Goal: Information Seeking & Learning: Learn about a topic

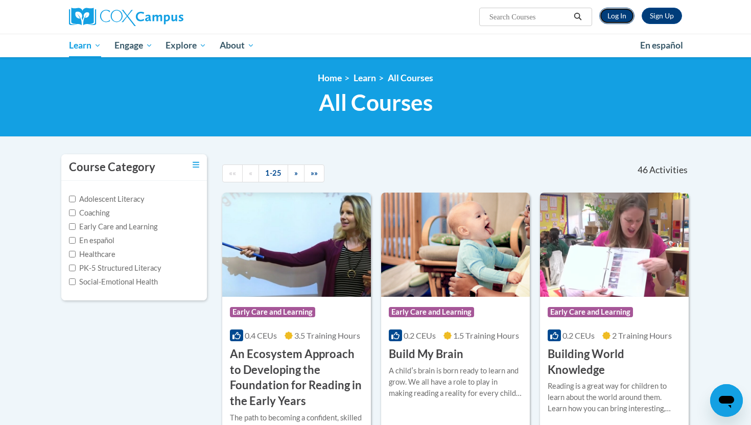
click at [617, 19] on link "Log In" at bounding box center [617, 16] width 35 height 16
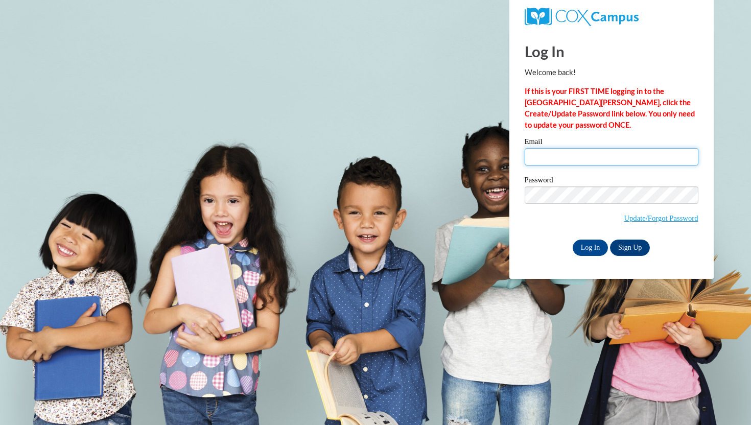
click at [572, 153] on input "Email" at bounding box center [612, 156] width 174 height 17
type input "ylmill9457@ung.edu"
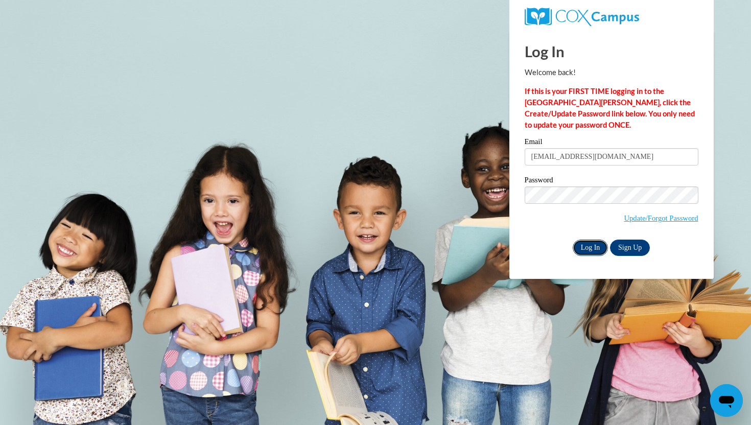
click at [594, 244] on input "Log In" at bounding box center [591, 248] width 36 height 16
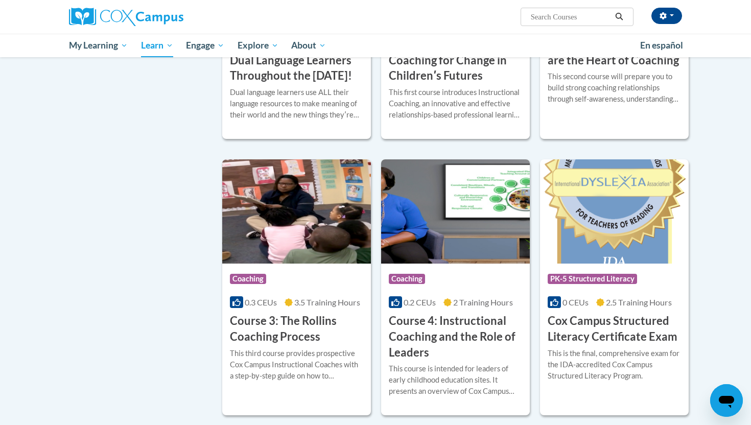
scroll to position [688, 0]
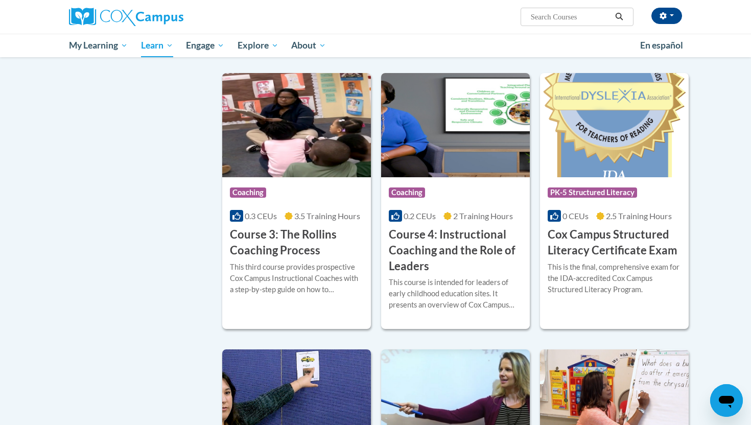
click at [565, 16] on input "Search..." at bounding box center [571, 17] width 82 height 12
type input "Teaching Writing to K-3"
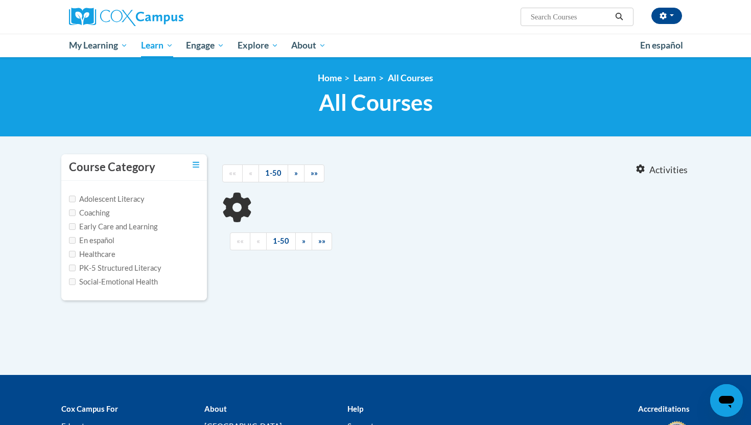
type input "Teaching Writing to K-3"
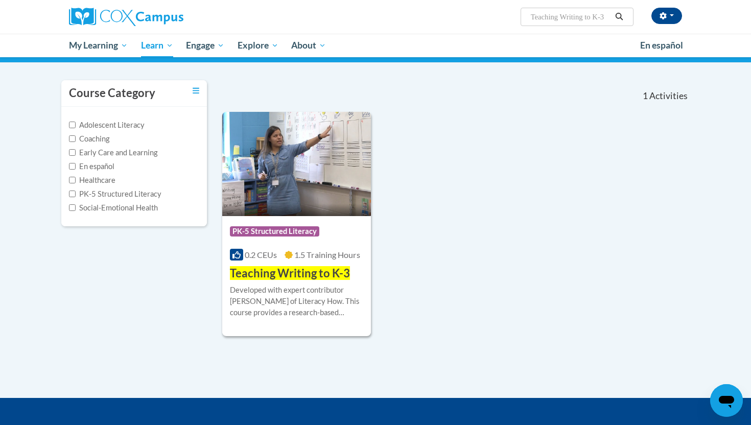
scroll to position [75, 0]
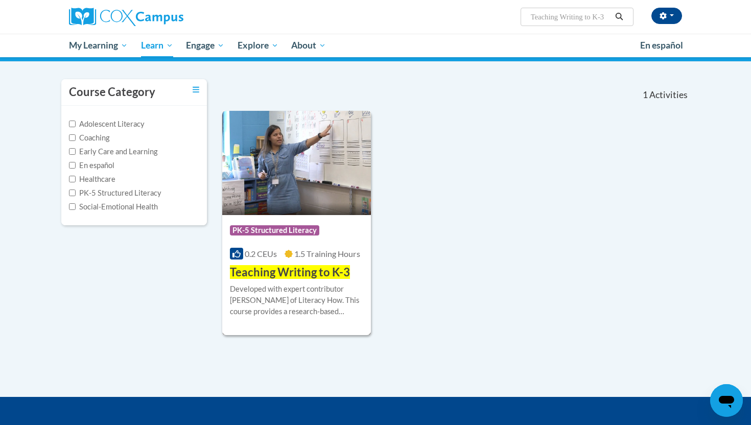
click at [319, 271] on span "Teaching Writing to K-3" at bounding box center [290, 272] width 120 height 14
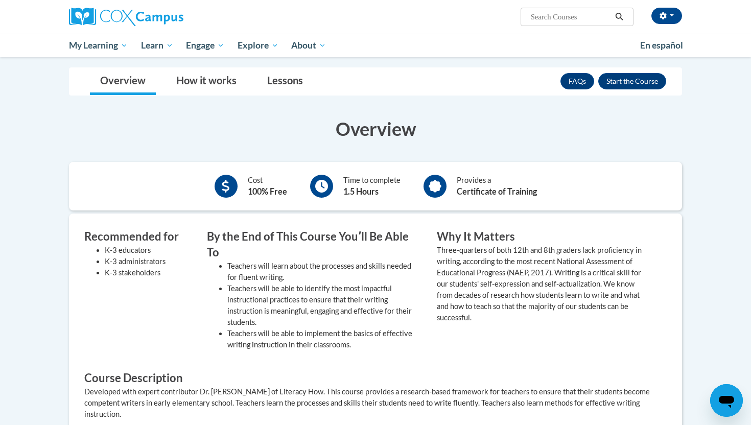
scroll to position [158, 0]
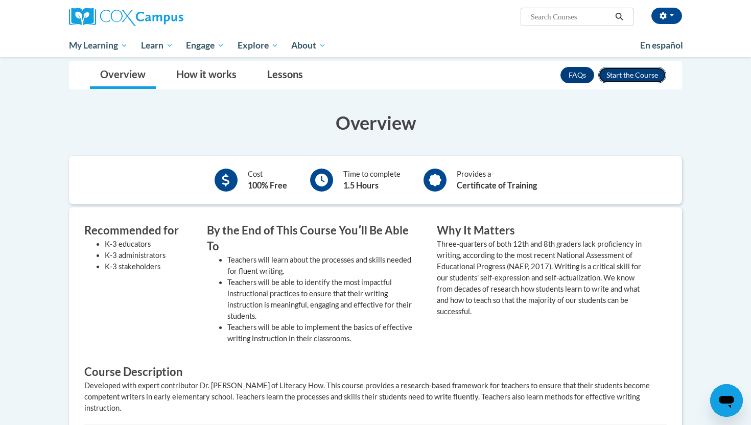
click at [641, 73] on button "Enroll" at bounding box center [633, 75] width 68 height 16
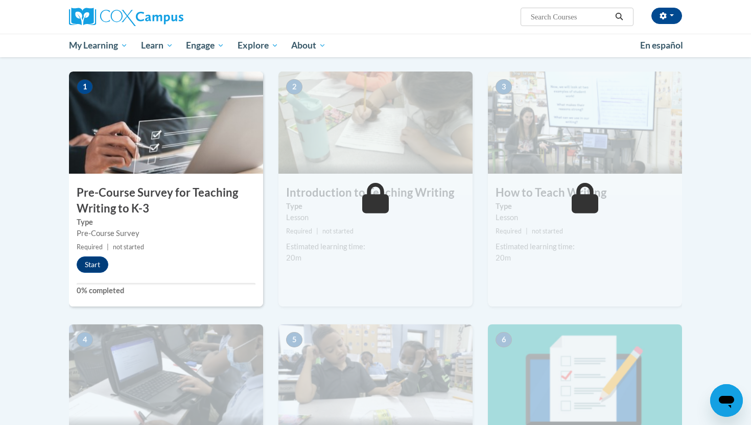
scroll to position [196, 0]
click at [89, 263] on button "Start" at bounding box center [93, 264] width 32 height 16
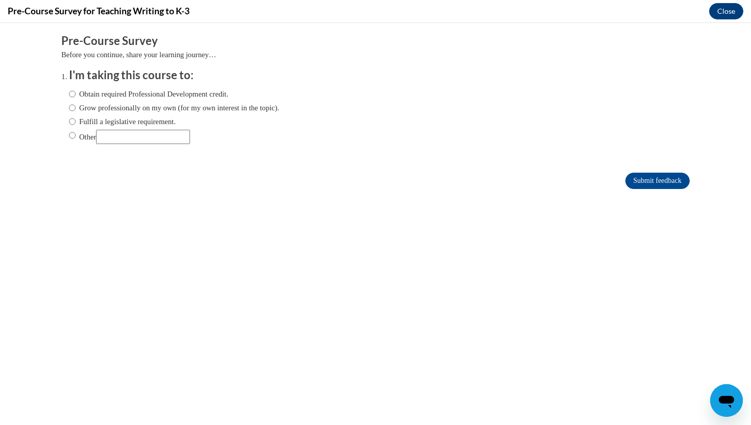
scroll to position [0, 0]
click at [110, 94] on label "Obtain required Professional Development credit." at bounding box center [148, 93] width 159 height 11
click at [76, 94] on input "Obtain required Professional Development credit." at bounding box center [72, 93] width 7 height 11
radio input "true"
click at [639, 179] on input "Submit feedback" at bounding box center [658, 181] width 64 height 16
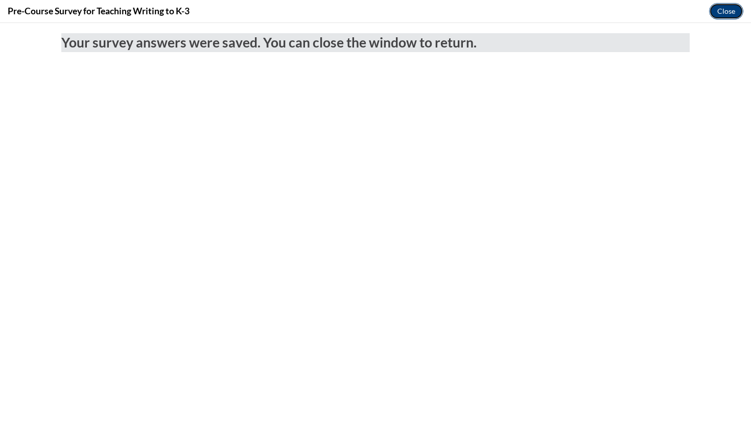
click at [730, 9] on button "Close" at bounding box center [726, 11] width 34 height 16
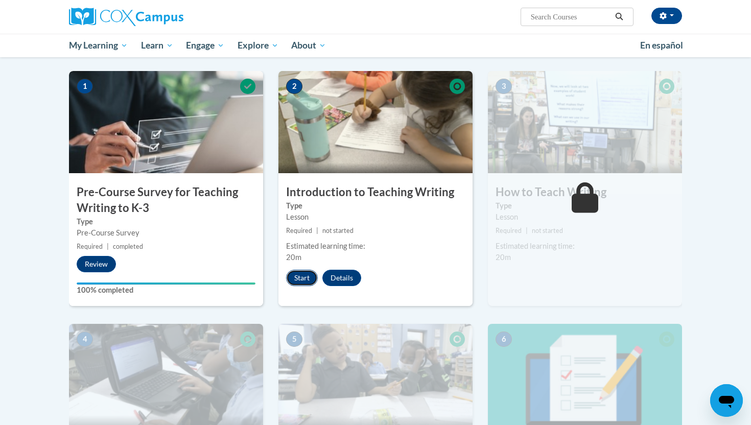
click at [307, 278] on button "Start" at bounding box center [302, 278] width 32 height 16
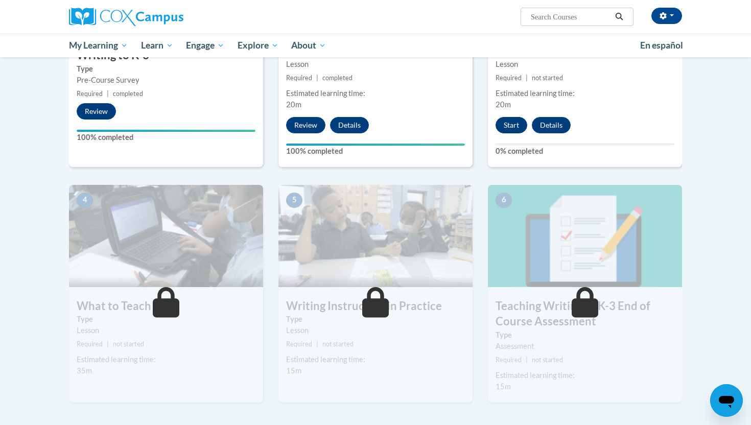
scroll to position [268, 0]
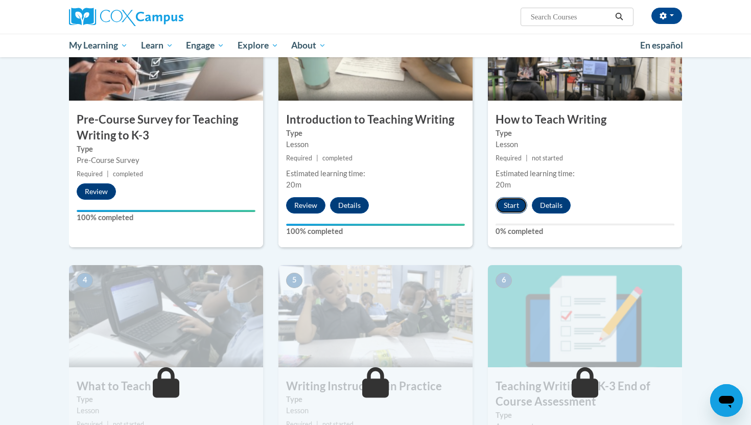
click at [513, 204] on button "Start" at bounding box center [512, 205] width 32 height 16
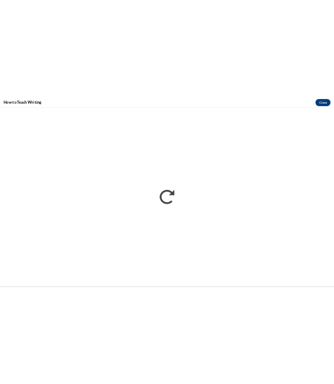
scroll to position [0, 0]
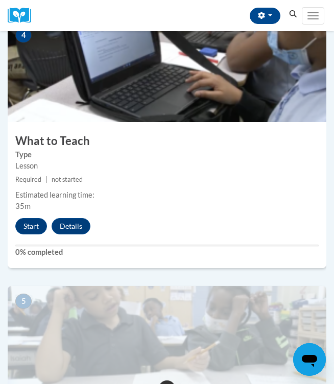
scroll to position [1022, 0]
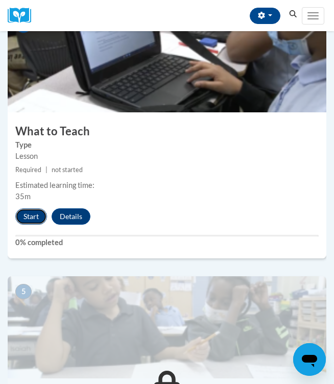
click at [25, 217] on button "Start" at bounding box center [31, 217] width 32 height 16
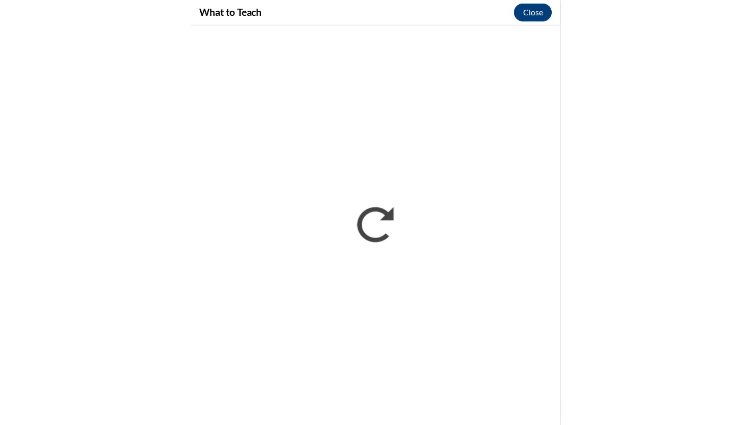
scroll to position [573, 0]
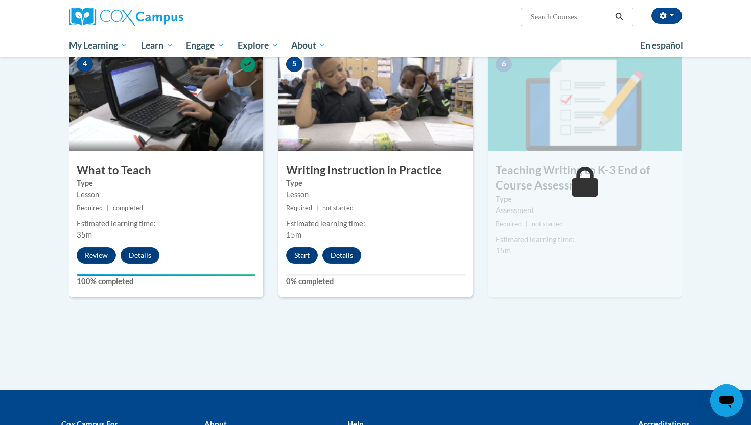
scroll to position [484, 0]
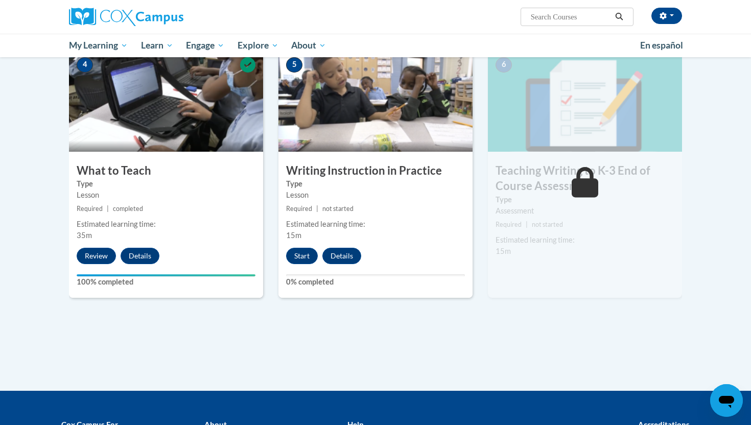
click at [300, 246] on div "5 Writing Instruction in Practice Type Lesson Required | not started Estimated …" at bounding box center [376, 174] width 194 height 248
click at [300, 255] on button "Start" at bounding box center [302, 256] width 32 height 16
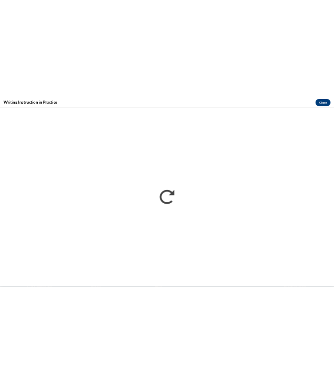
scroll to position [0, 0]
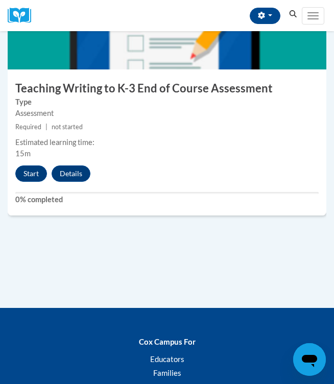
scroll to position [1690, 0]
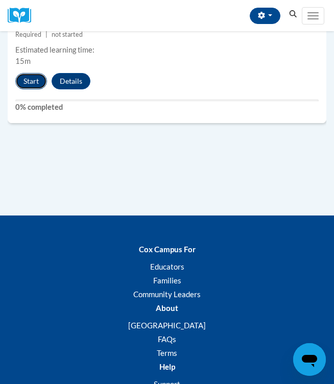
click at [34, 75] on button "Start" at bounding box center [31, 81] width 32 height 16
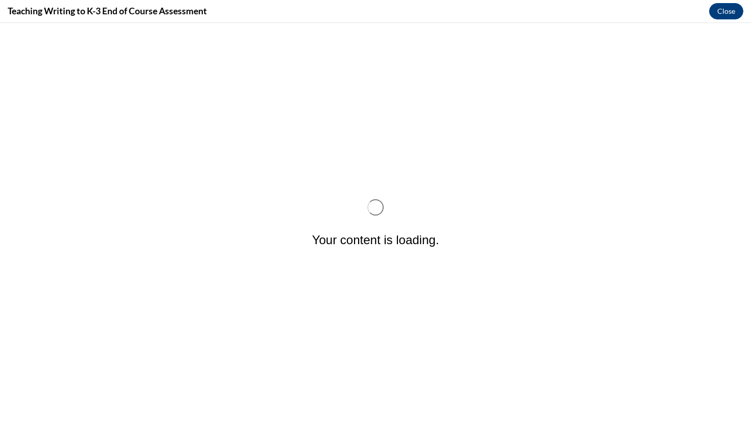
scroll to position [0, 0]
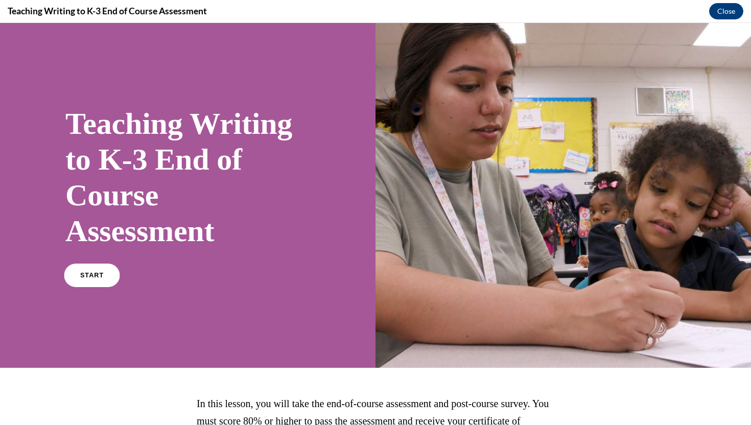
click at [104, 282] on link "START" at bounding box center [92, 276] width 56 height 24
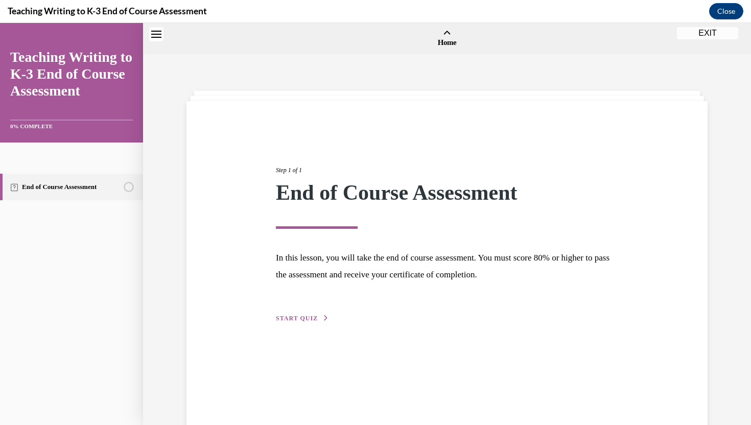
scroll to position [32, 0]
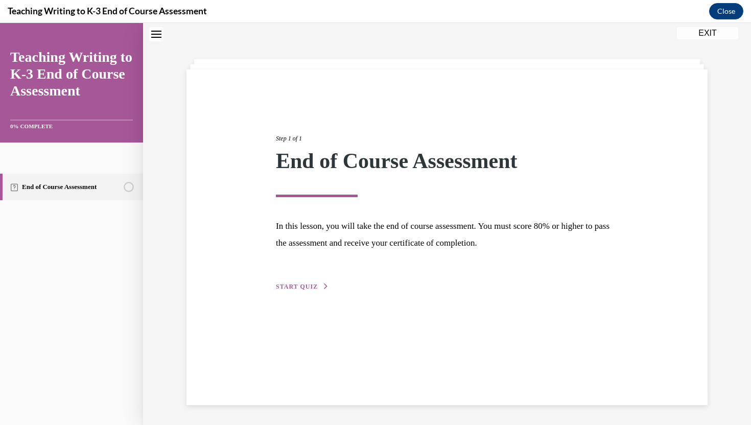
click at [288, 284] on span "START QUIZ" at bounding box center [297, 286] width 42 height 7
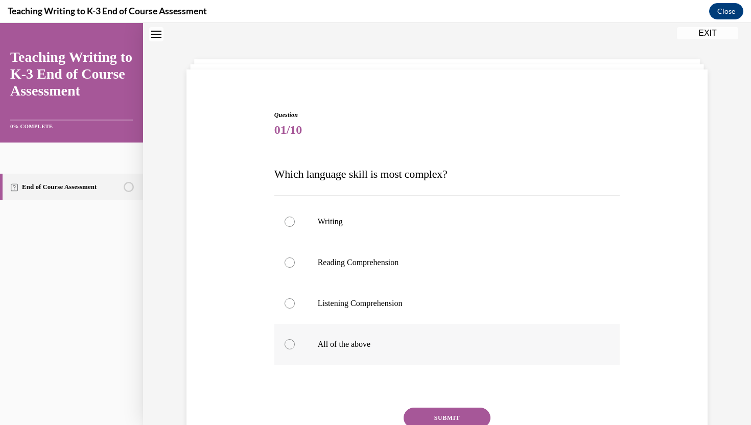
click at [334, 347] on p "All of the above" at bounding box center [456, 344] width 277 height 10
click at [295, 347] on input "All of the above" at bounding box center [290, 344] width 10 height 10
radio input "true"
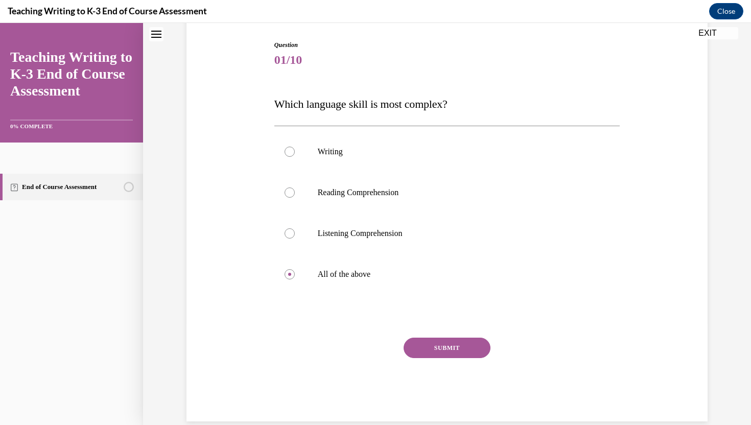
scroll to position [103, 0]
click at [334, 349] on button "SUBMIT" at bounding box center [447, 346] width 87 height 20
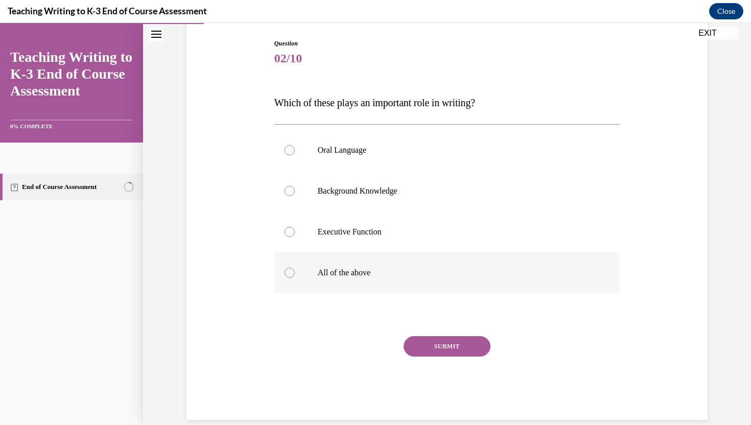
click at [334, 273] on p "All of the above" at bounding box center [456, 273] width 277 height 10
click at [295, 273] on input "All of the above" at bounding box center [290, 273] width 10 height 10
radio input "true"
click at [334, 349] on button "SUBMIT" at bounding box center [447, 346] width 87 height 20
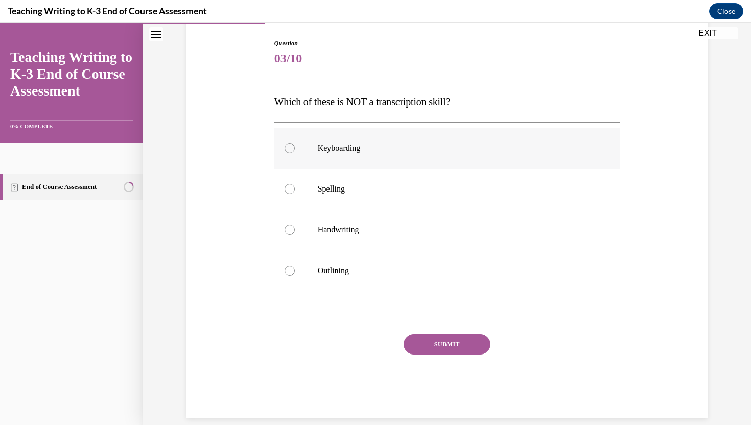
click at [334, 167] on label "Keyboarding" at bounding box center [447, 148] width 346 height 41
click at [295, 153] on input "Keyboarding" at bounding box center [290, 148] width 10 height 10
radio input "true"
click at [334, 347] on button "SUBMIT" at bounding box center [447, 344] width 87 height 20
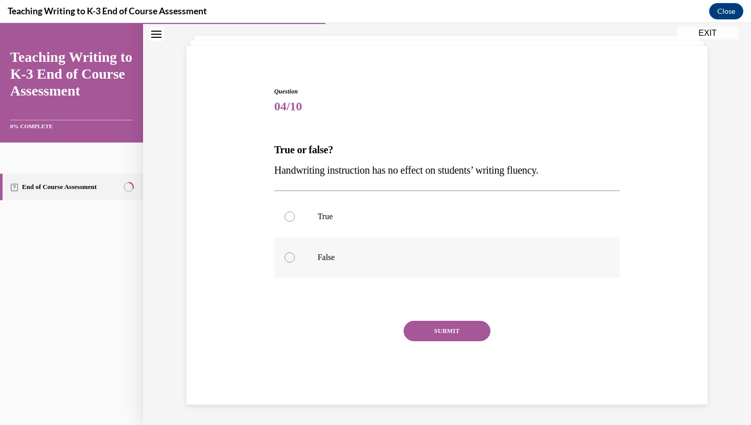
click at [334, 256] on p "False" at bounding box center [456, 258] width 277 height 10
click at [295, 256] on input "False" at bounding box center [290, 258] width 10 height 10
radio input "true"
click at [334, 336] on button "SUBMIT" at bounding box center [447, 331] width 87 height 20
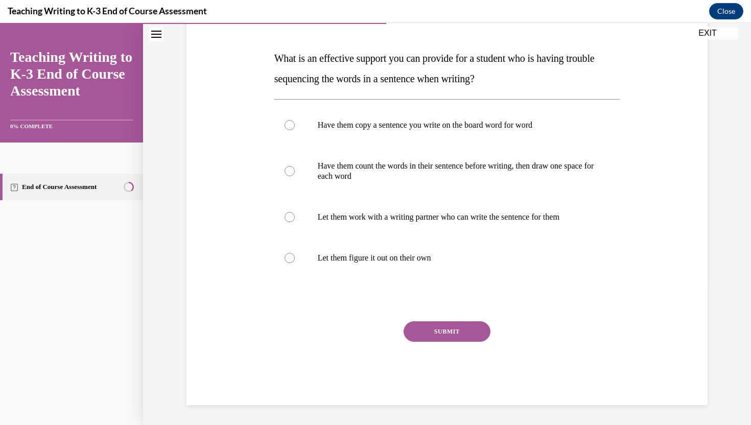
scroll to position [147, 0]
click at [334, 125] on p "Have them copy a sentence you write on the board word for word" at bounding box center [456, 125] width 277 height 10
click at [295, 125] on input "Have them copy a sentence you write on the board word for word" at bounding box center [290, 125] width 10 height 10
radio input "true"
click at [334, 334] on button "SUBMIT" at bounding box center [447, 331] width 87 height 20
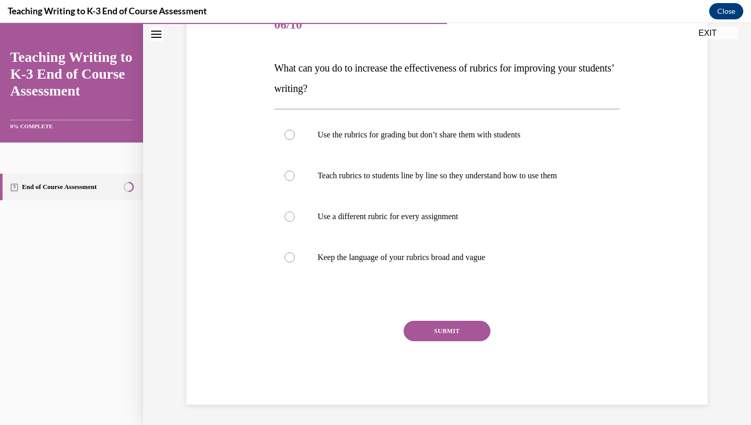
scroll to position [114, 0]
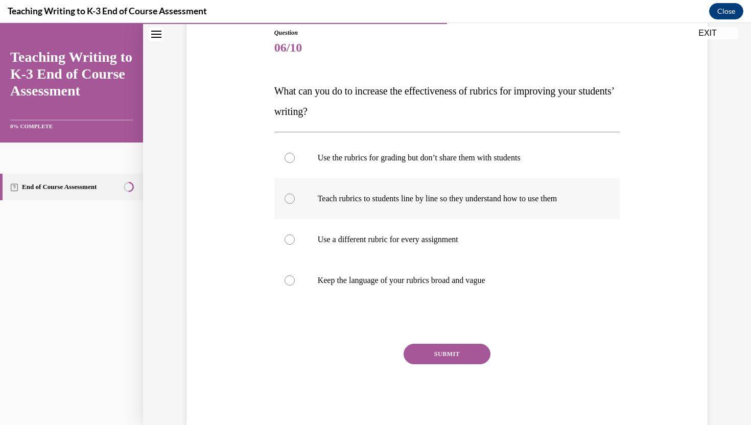
click at [334, 189] on label "Teach rubrics to students line by line so they understand how to use them" at bounding box center [447, 198] width 346 height 41
click at [295, 194] on input "Teach rubrics to students line by line so they understand how to use them" at bounding box center [290, 199] width 10 height 10
radio input "true"
click at [334, 349] on button "SUBMIT" at bounding box center [447, 354] width 87 height 20
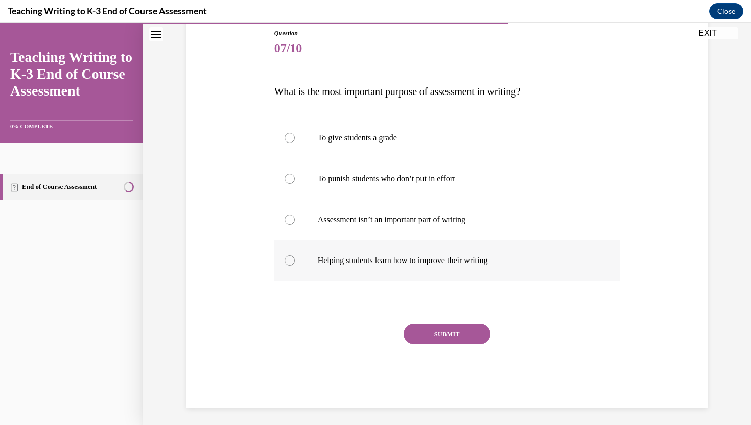
click at [334, 267] on label "Helping students learn how to improve their writing" at bounding box center [447, 260] width 346 height 41
click at [295, 266] on input "Helping students learn how to improve their writing" at bounding box center [290, 261] width 10 height 10
radio input "true"
click at [334, 333] on button "SUBMIT" at bounding box center [447, 334] width 87 height 20
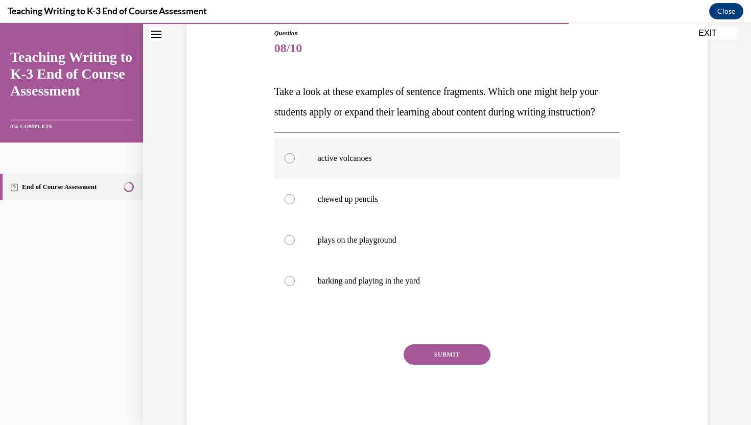
click at [334, 179] on label "active volcanoes" at bounding box center [447, 158] width 346 height 41
click at [295, 164] on input "active volcanoes" at bounding box center [290, 158] width 10 height 10
radio input "true"
click at [334, 365] on button "SUBMIT" at bounding box center [447, 355] width 87 height 20
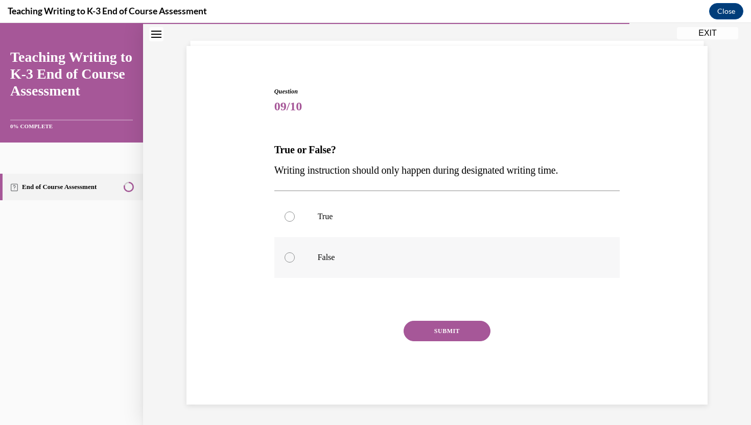
click at [334, 261] on p "False" at bounding box center [456, 258] width 277 height 10
click at [295, 261] on input "False" at bounding box center [290, 258] width 10 height 10
radio input "true"
click at [334, 336] on button "SUBMIT" at bounding box center [447, 331] width 87 height 20
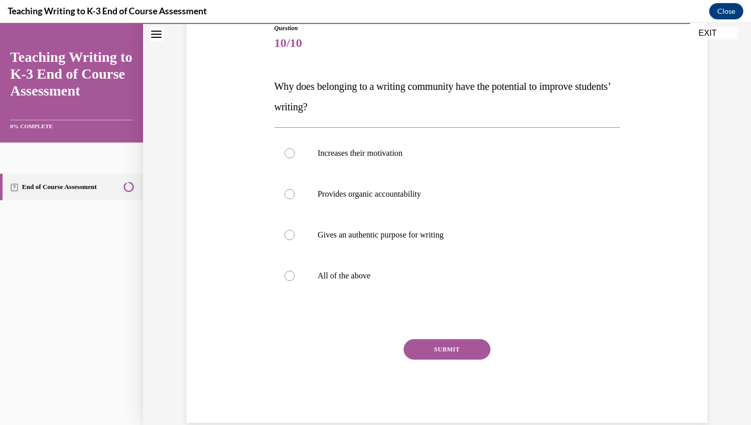
scroll to position [121, 0]
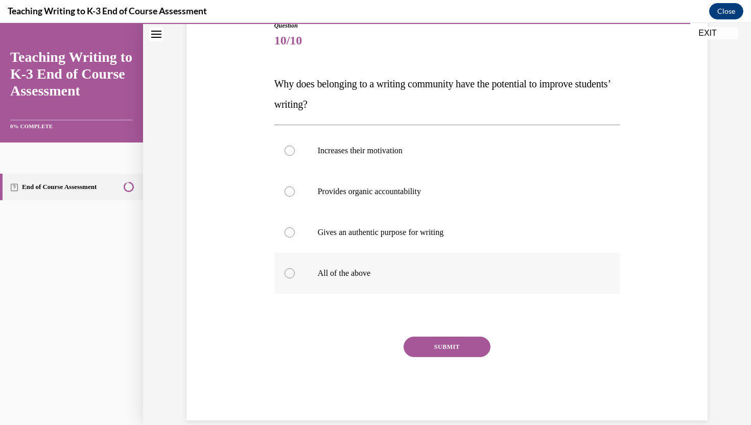
click at [334, 286] on label "All of the above" at bounding box center [447, 273] width 346 height 41
click at [295, 279] on input "All of the above" at bounding box center [290, 273] width 10 height 10
radio input "true"
click at [334, 348] on button "SUBMIT" at bounding box center [447, 347] width 87 height 20
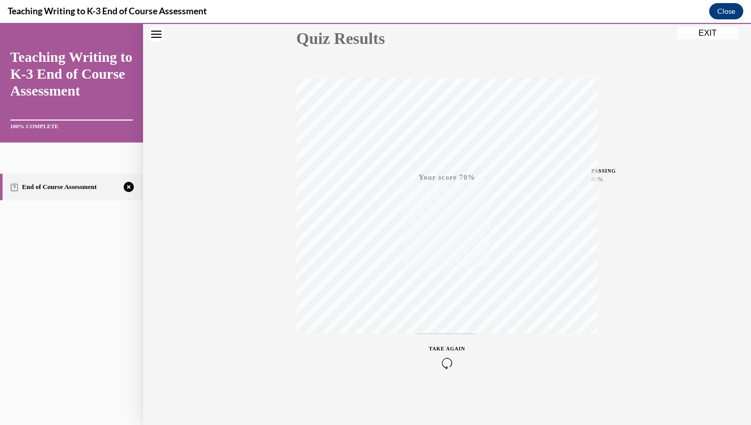
scroll to position [122, 0]
click at [334, 358] on icon "button" at bounding box center [447, 362] width 36 height 11
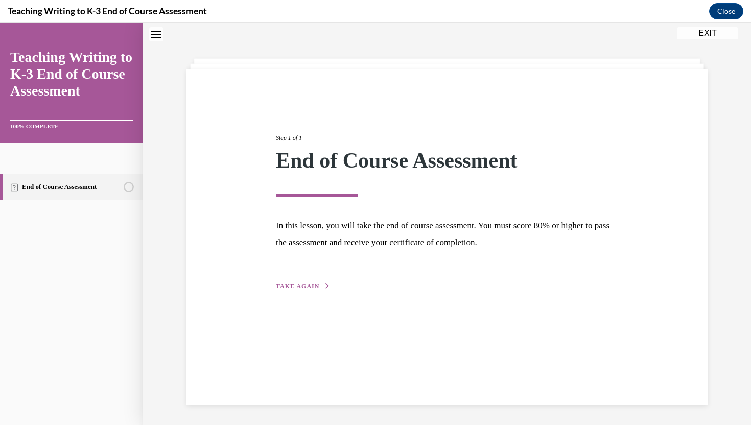
click at [302, 289] on span "TAKE AGAIN" at bounding box center [297, 286] width 43 height 7
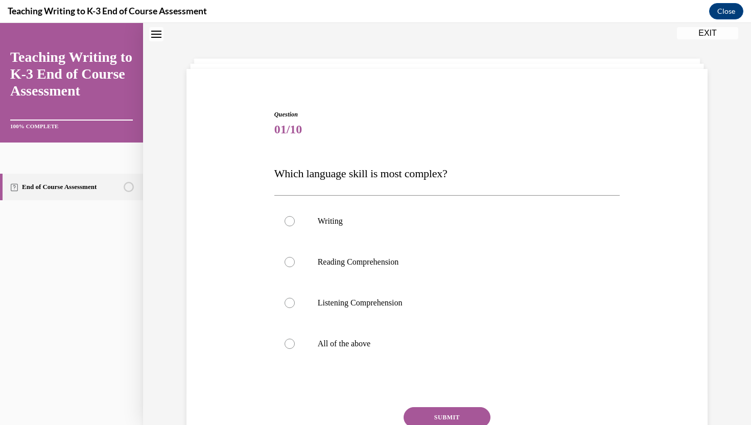
click at [334, 30] on button "EXIT" at bounding box center [707, 33] width 61 height 12
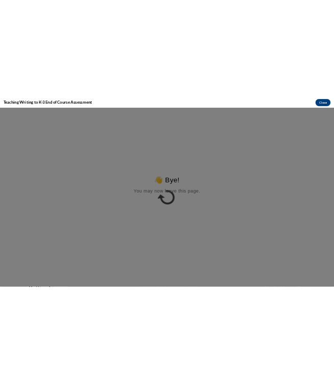
scroll to position [0, 0]
